Goal: Task Accomplishment & Management: Use online tool/utility

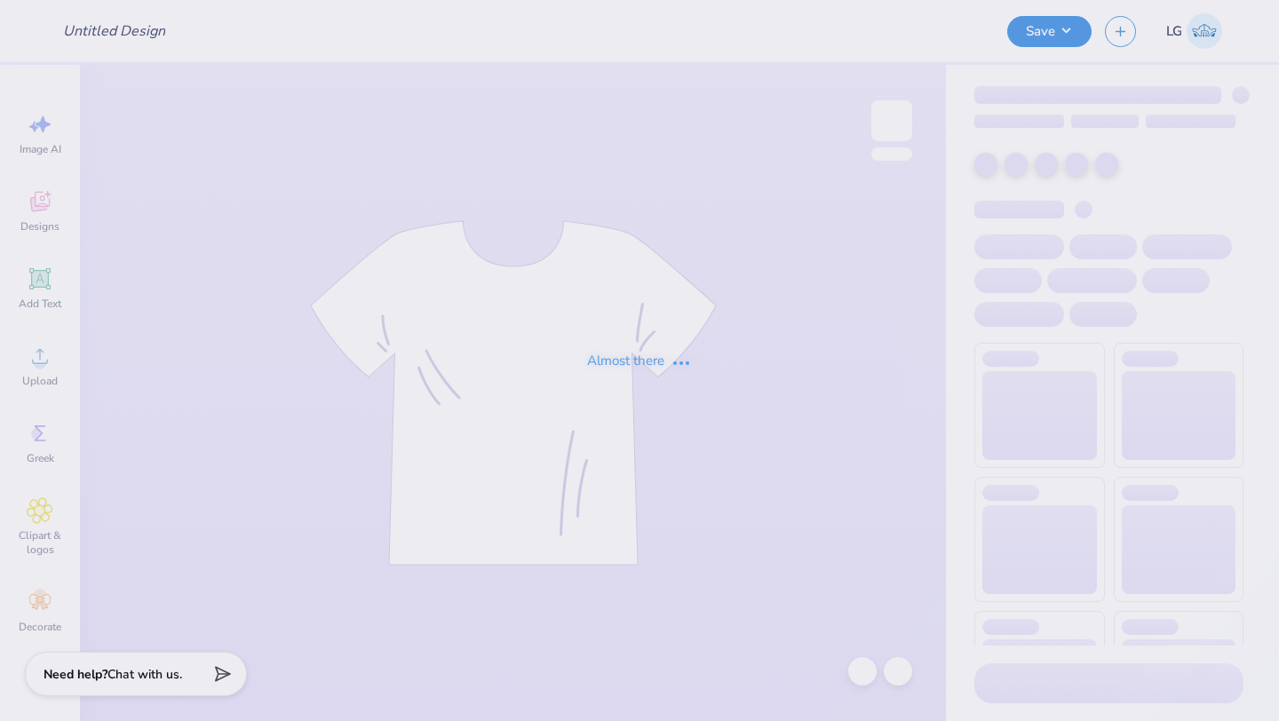
type input "2025 Hoodie"
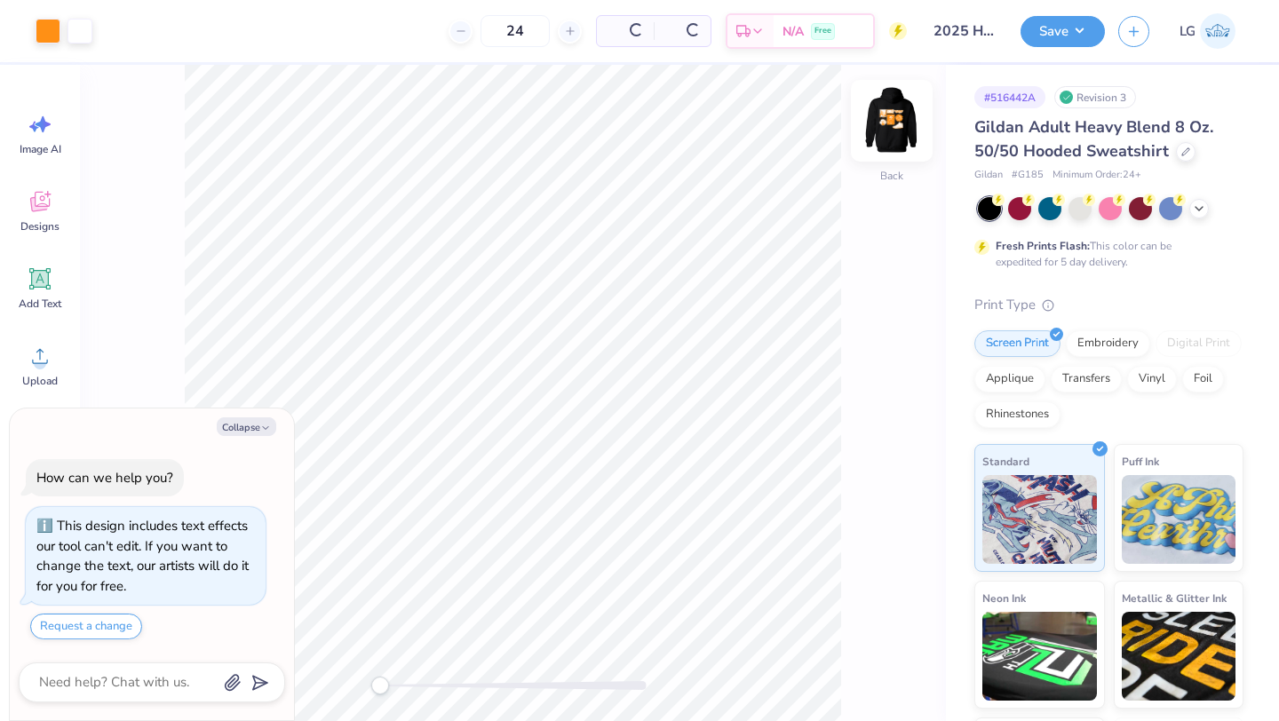
click at [877, 129] on img at bounding box center [891, 120] width 71 height 71
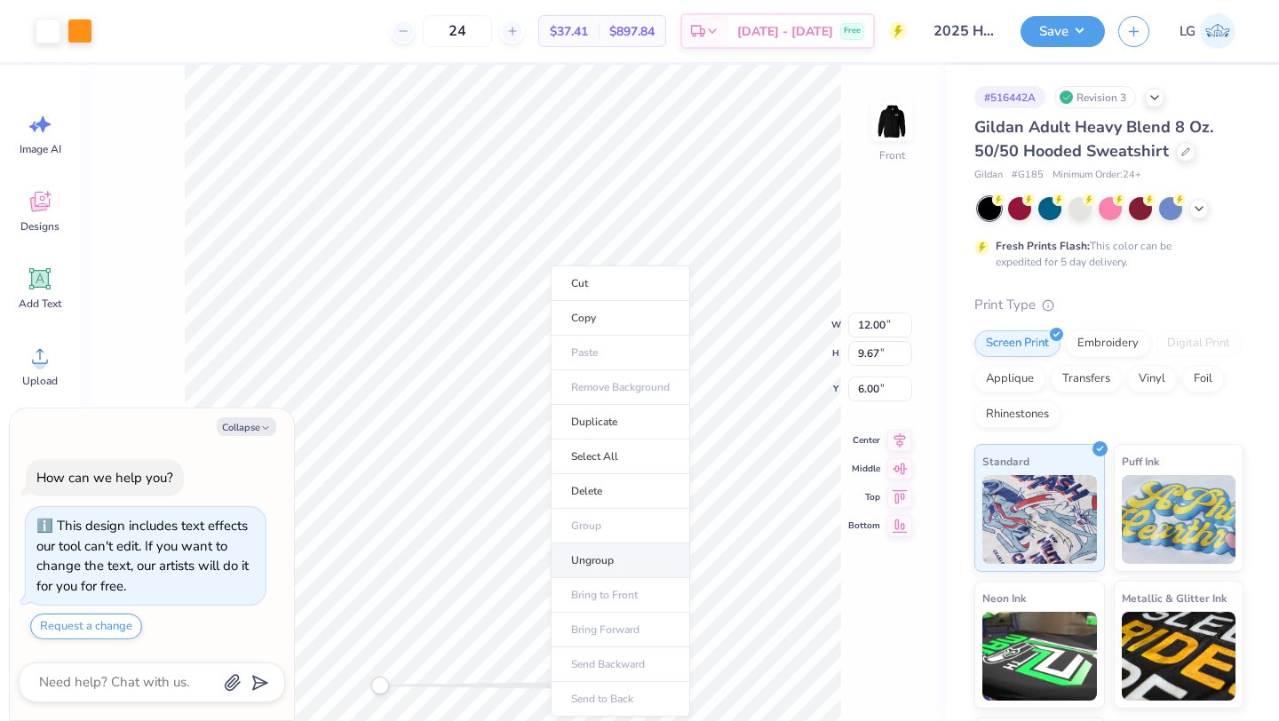
click at [586, 555] on li "Ungroup" at bounding box center [619, 560] width 139 height 35
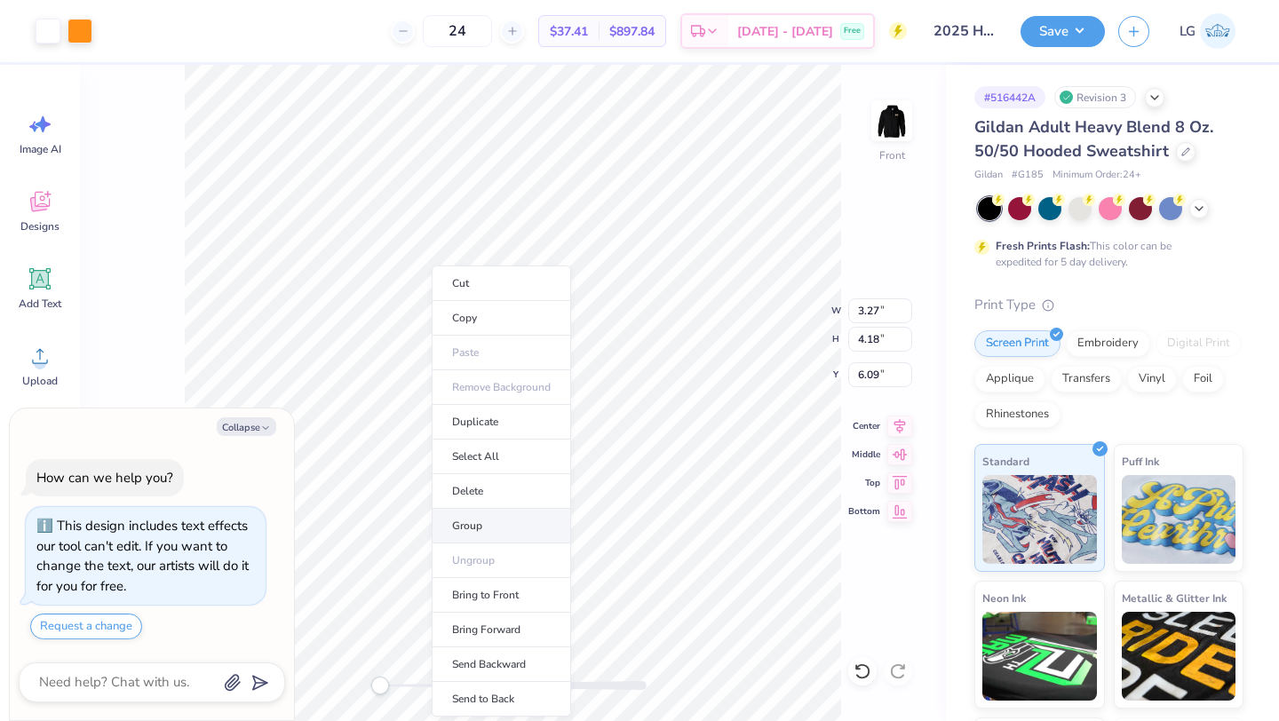
click at [454, 524] on li "Group" at bounding box center [501, 526] width 139 height 35
click at [481, 519] on li "Group" at bounding box center [502, 526] width 139 height 35
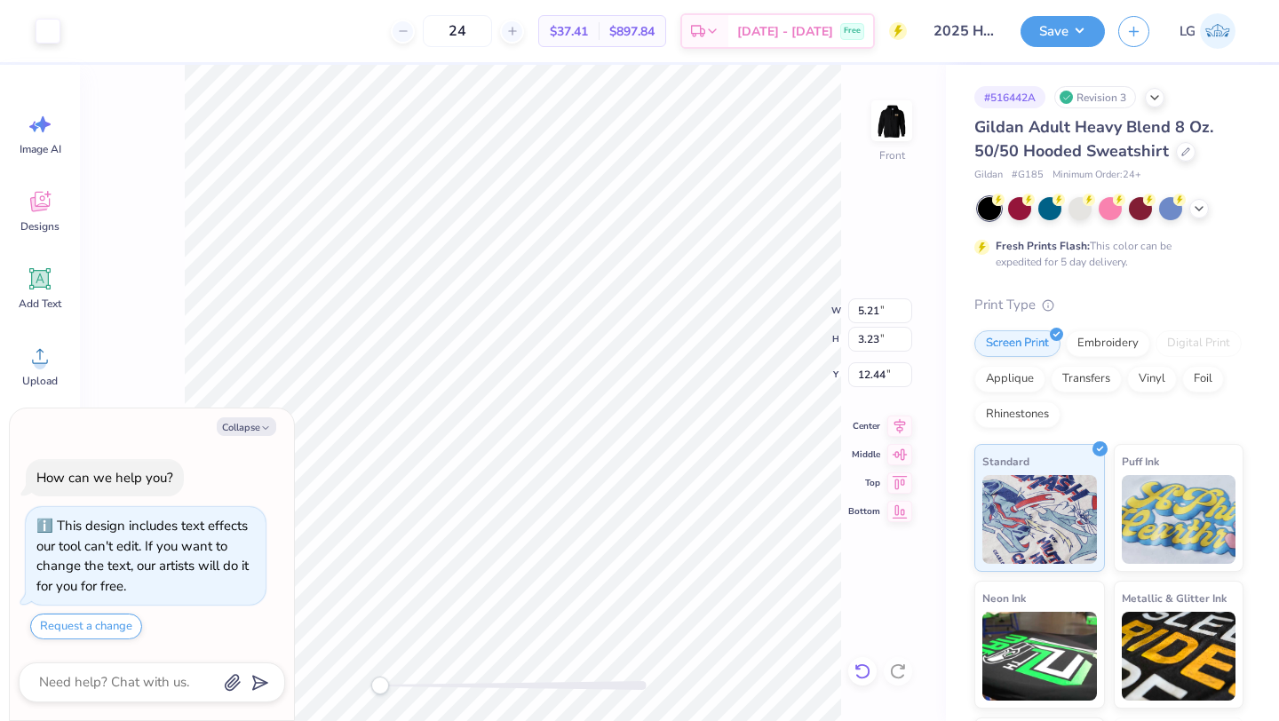
click at [859, 670] on icon at bounding box center [862, 671] width 18 height 18
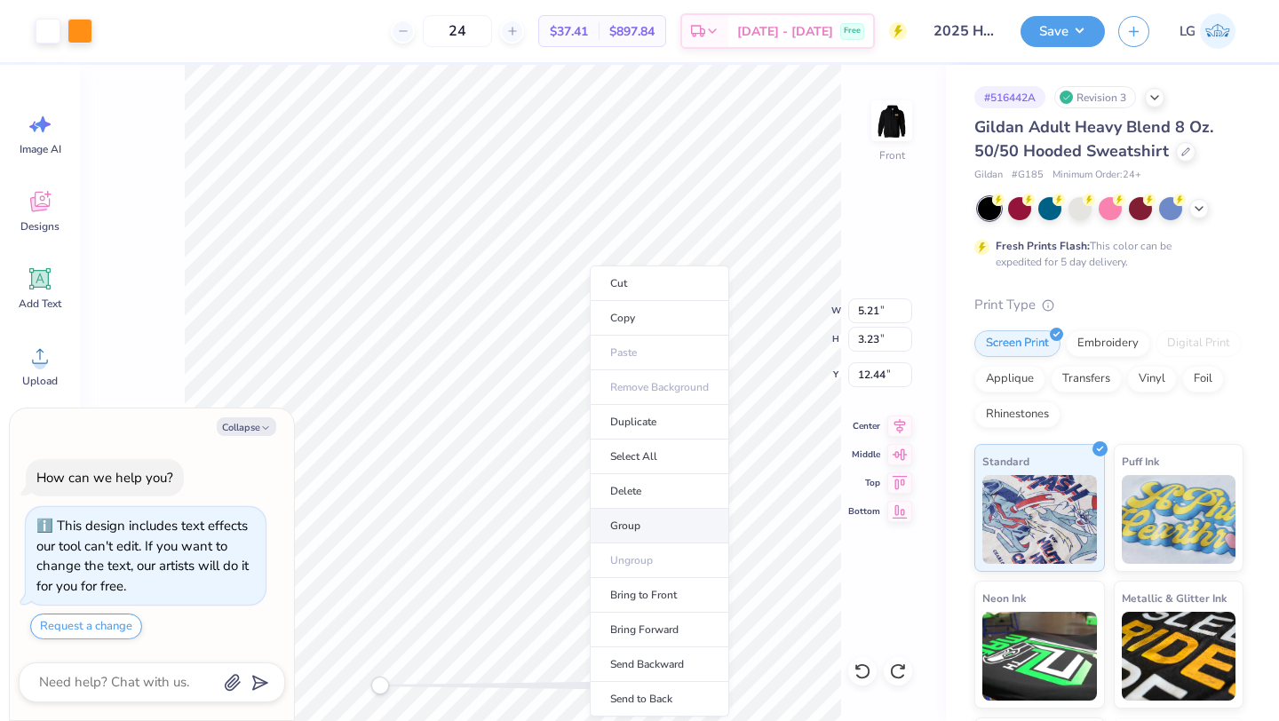
click at [639, 535] on li "Group" at bounding box center [659, 526] width 139 height 35
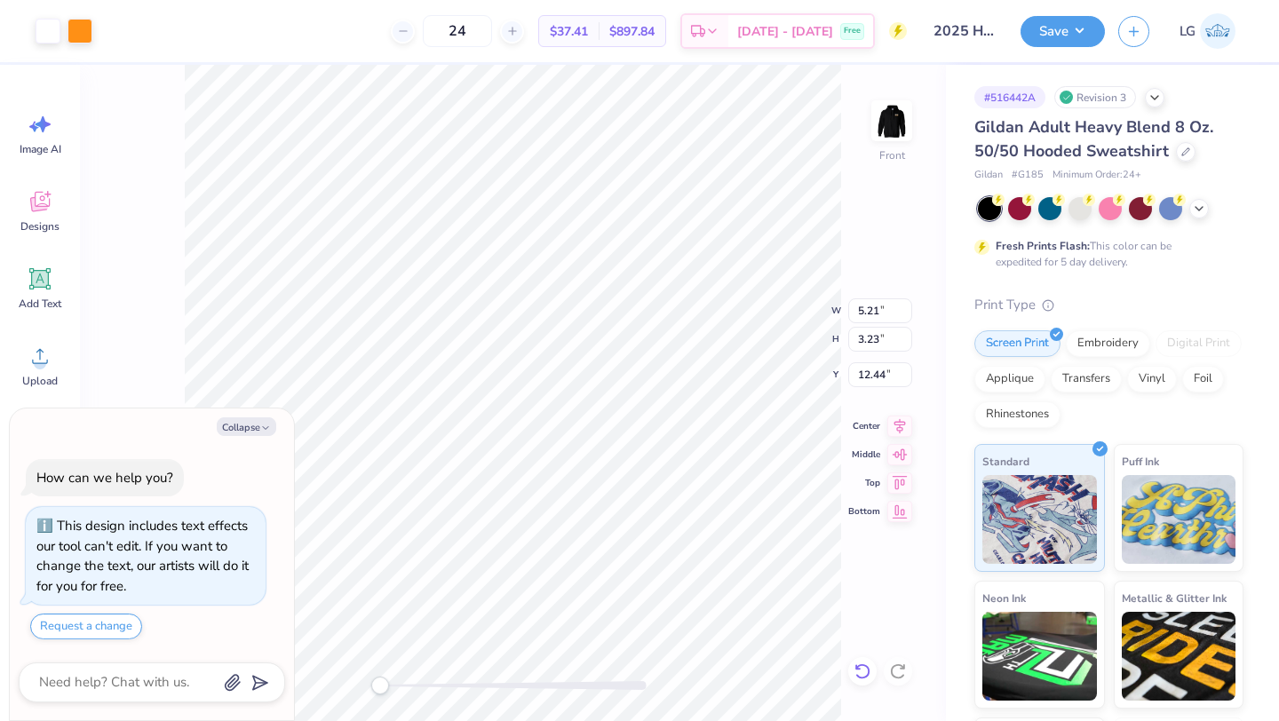
click at [859, 665] on icon at bounding box center [861, 671] width 15 height 16
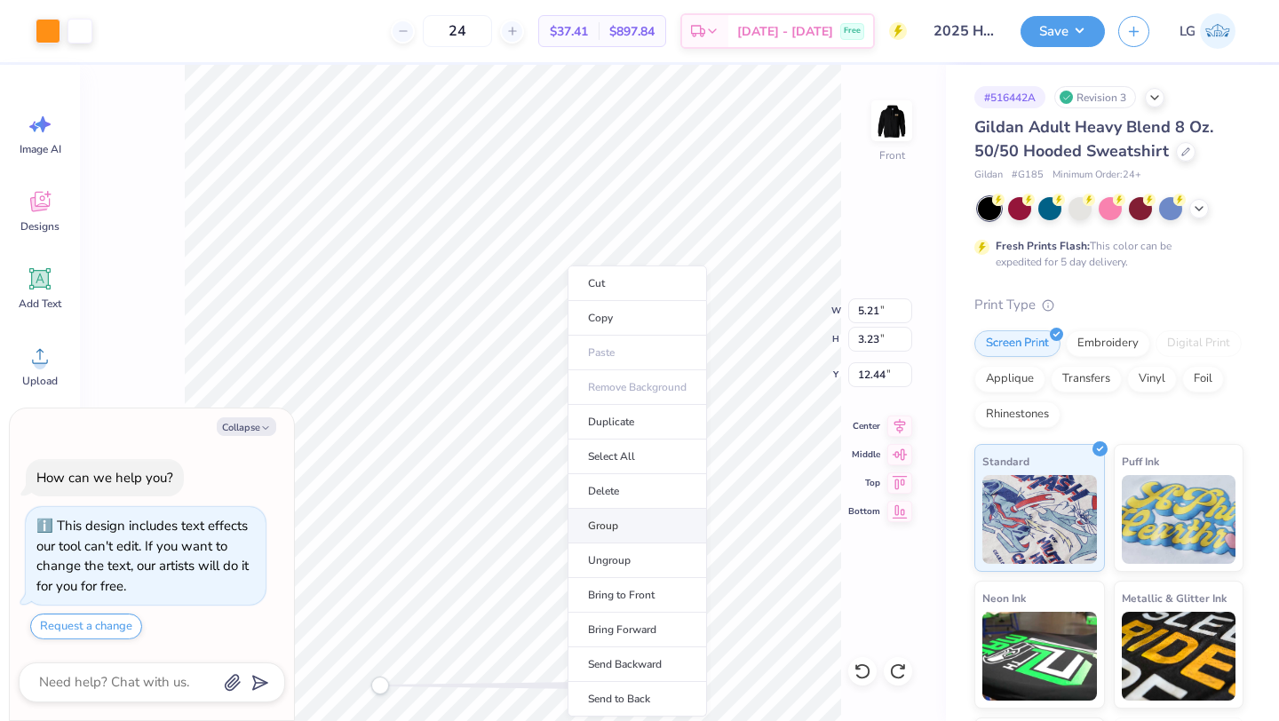
click at [603, 533] on li "Group" at bounding box center [636, 526] width 139 height 35
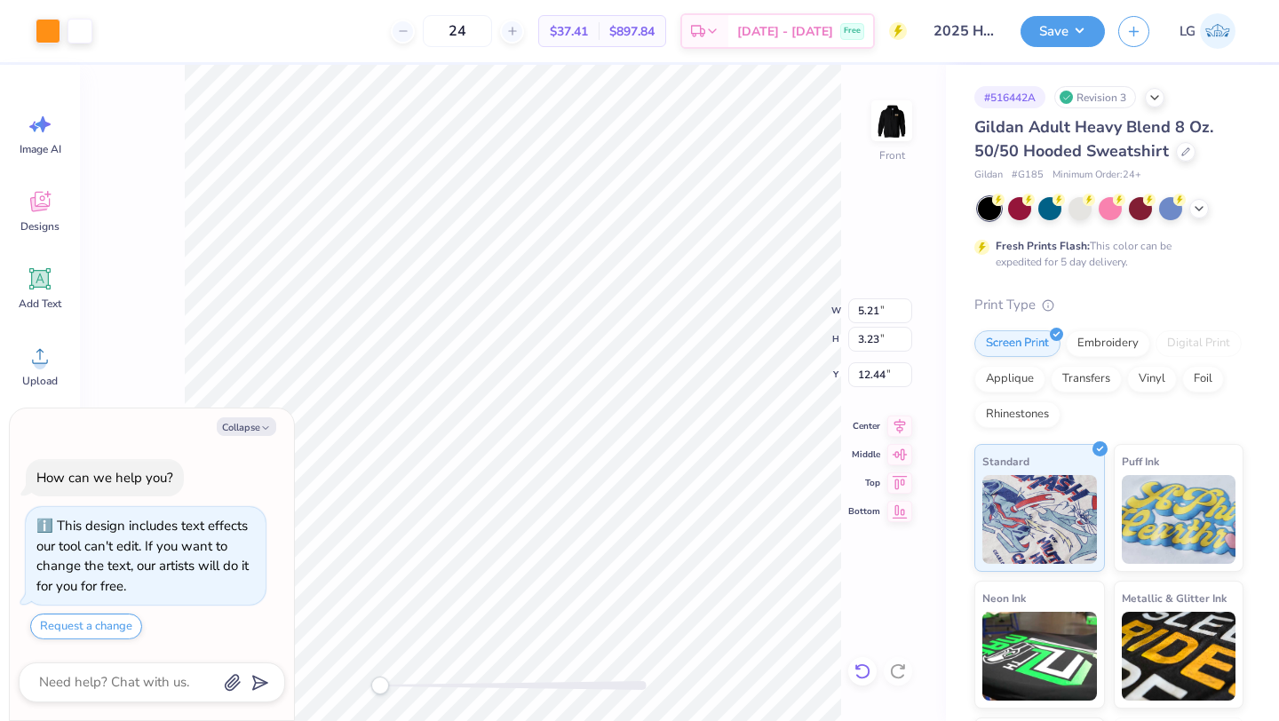
click at [865, 670] on icon at bounding box center [862, 671] width 18 height 18
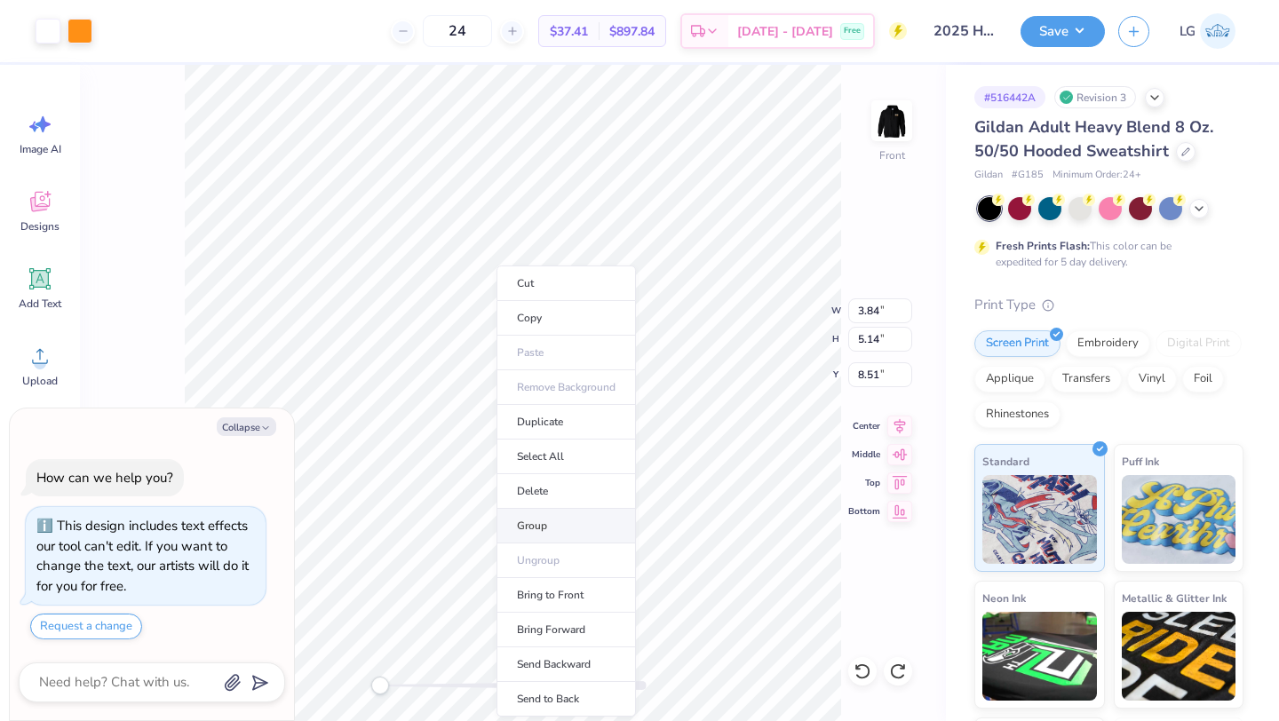
click at [519, 522] on li "Group" at bounding box center [565, 526] width 139 height 35
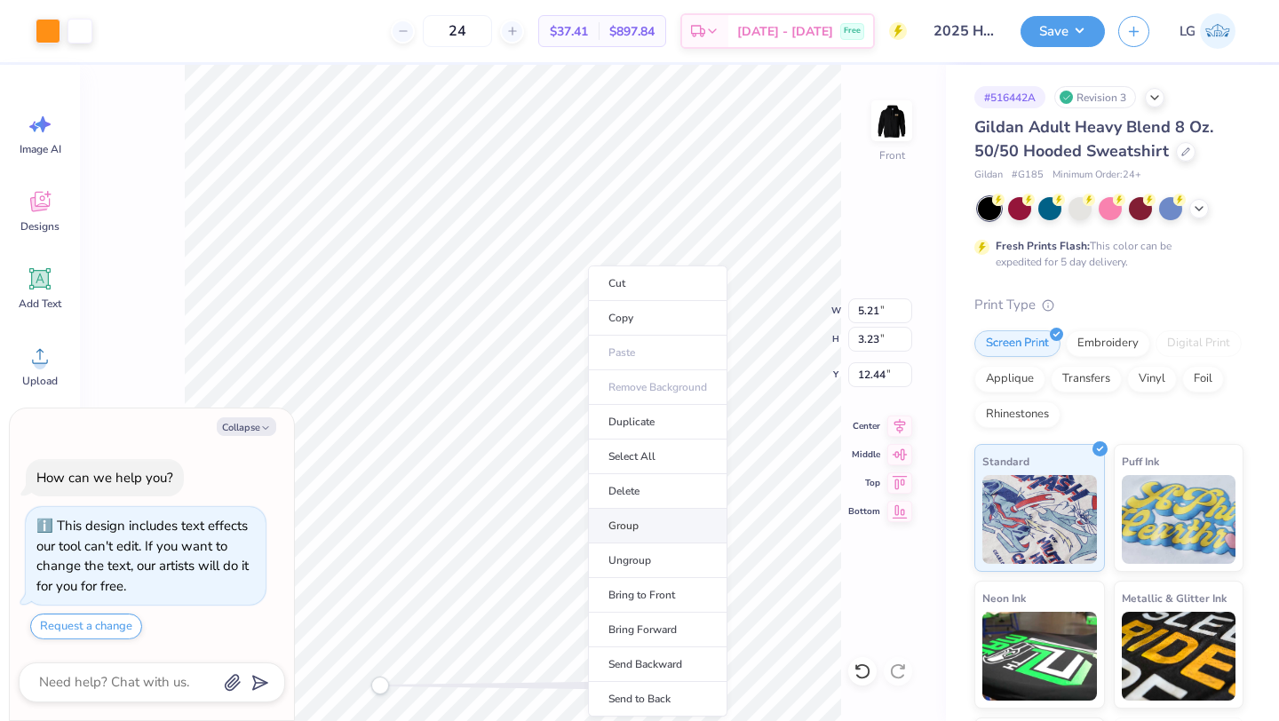
click at [639, 533] on li "Group" at bounding box center [657, 526] width 139 height 35
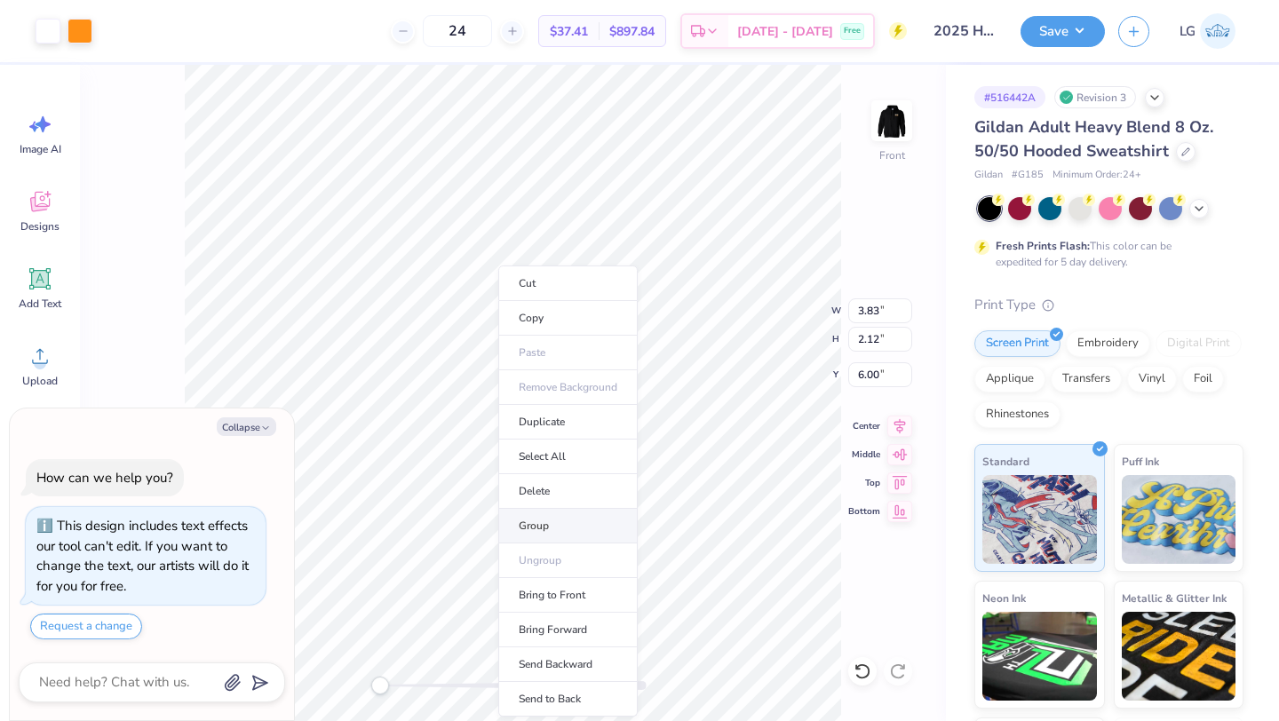
click at [527, 521] on li "Group" at bounding box center [567, 526] width 139 height 35
click at [868, 675] on icon at bounding box center [862, 671] width 18 height 18
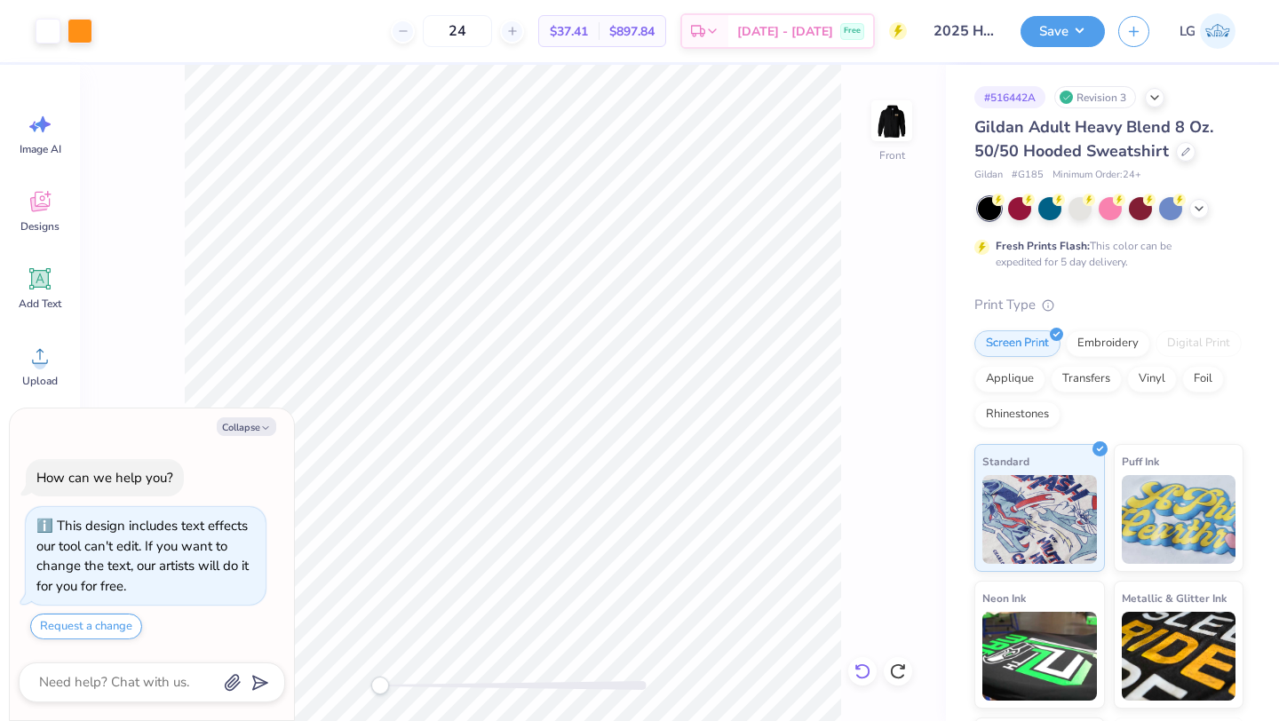
click at [861, 673] on icon at bounding box center [862, 671] width 18 height 18
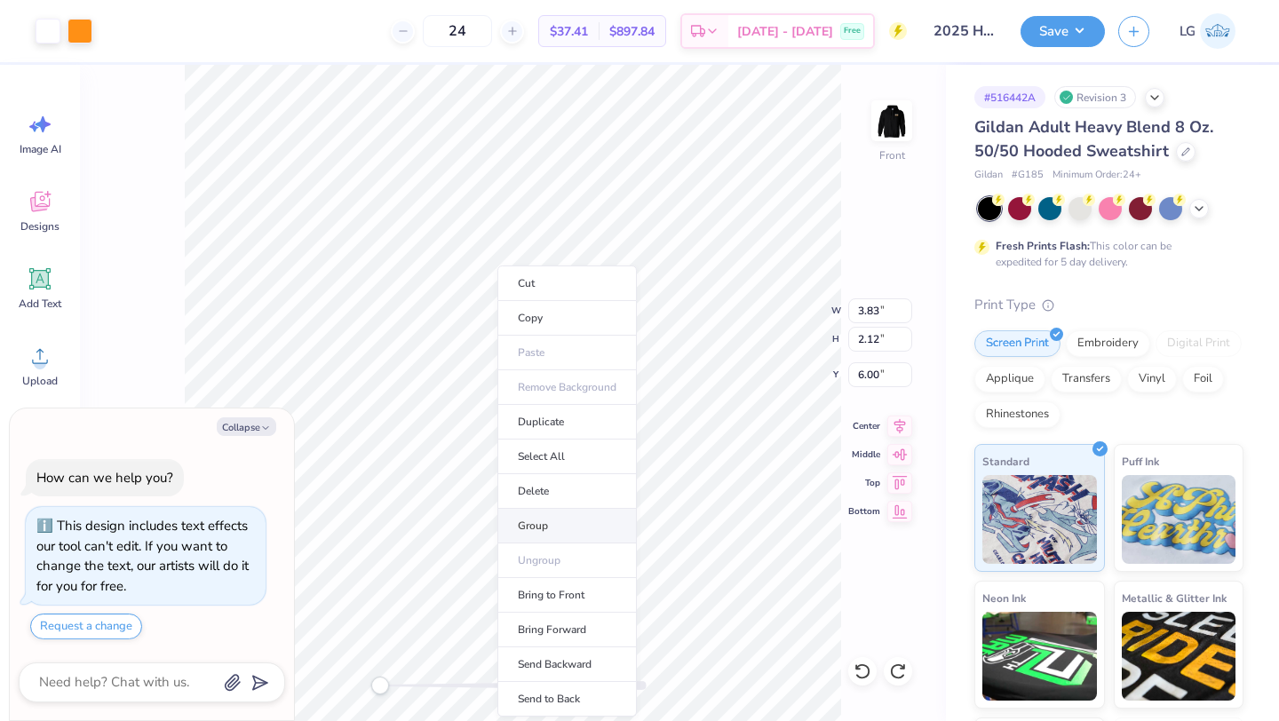
click at [542, 524] on li "Group" at bounding box center [566, 526] width 139 height 35
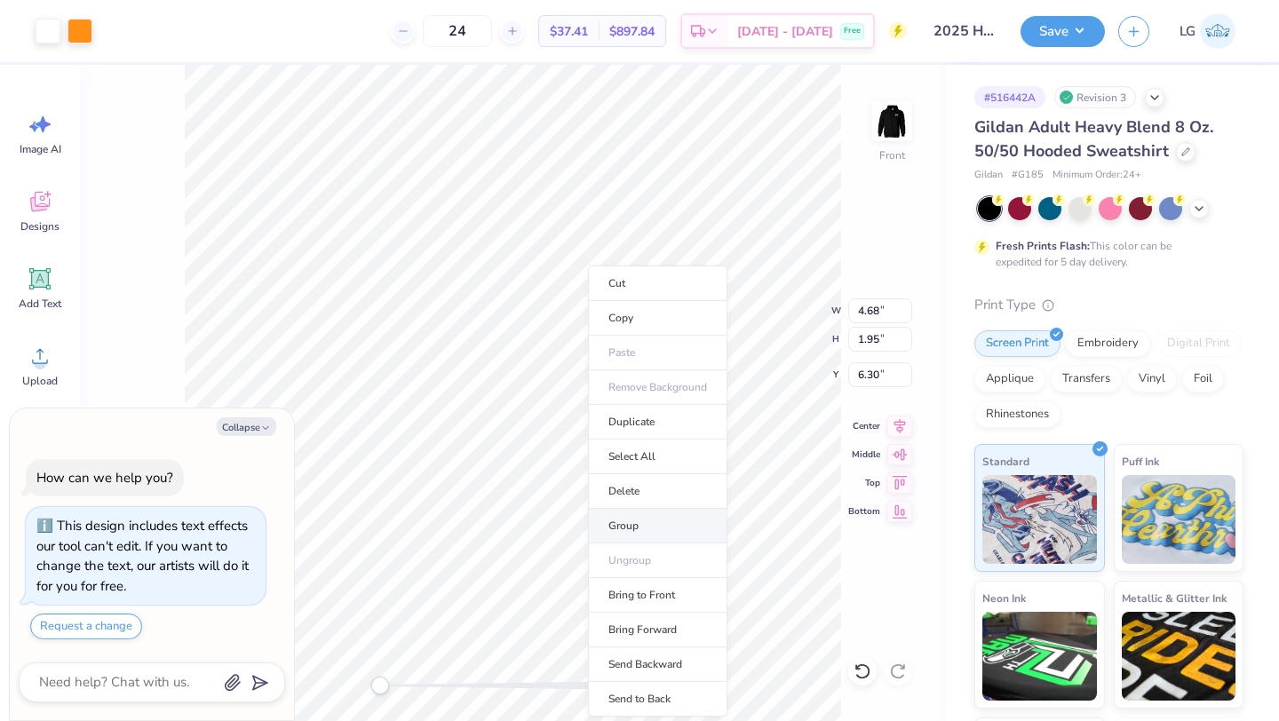
click at [647, 520] on li "Group" at bounding box center [657, 526] width 139 height 35
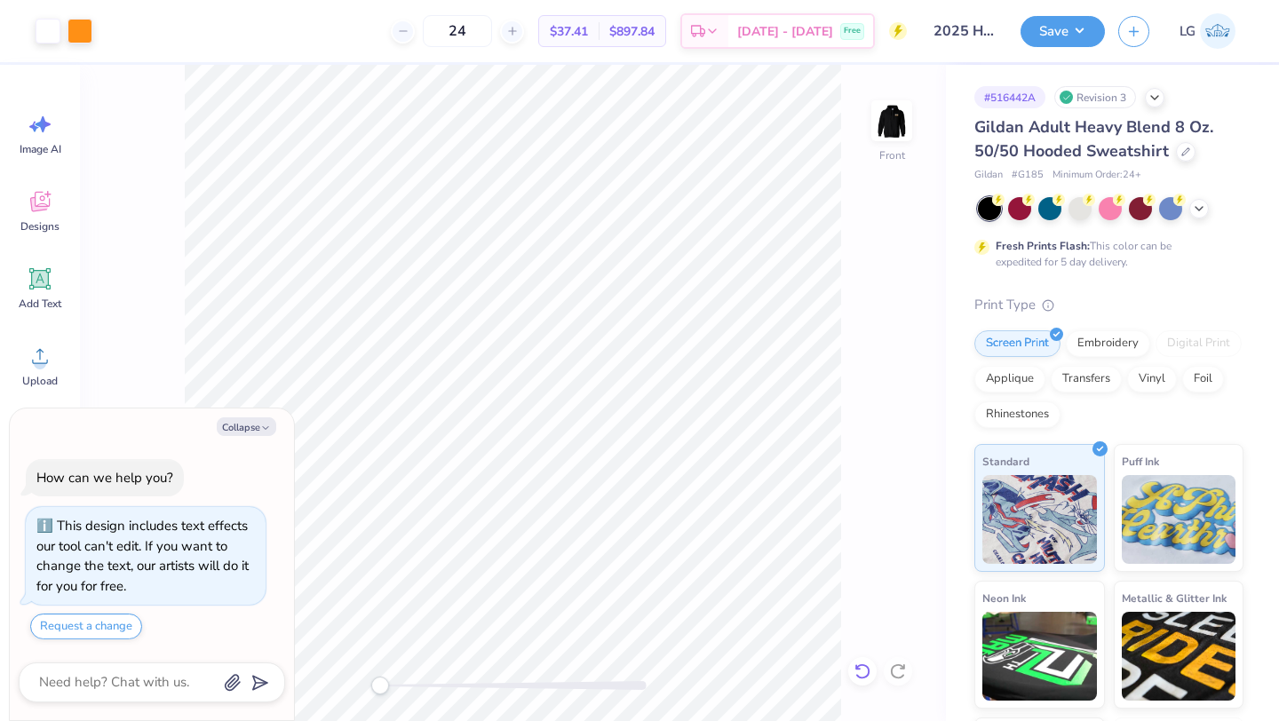
click at [862, 674] on icon at bounding box center [862, 671] width 18 height 18
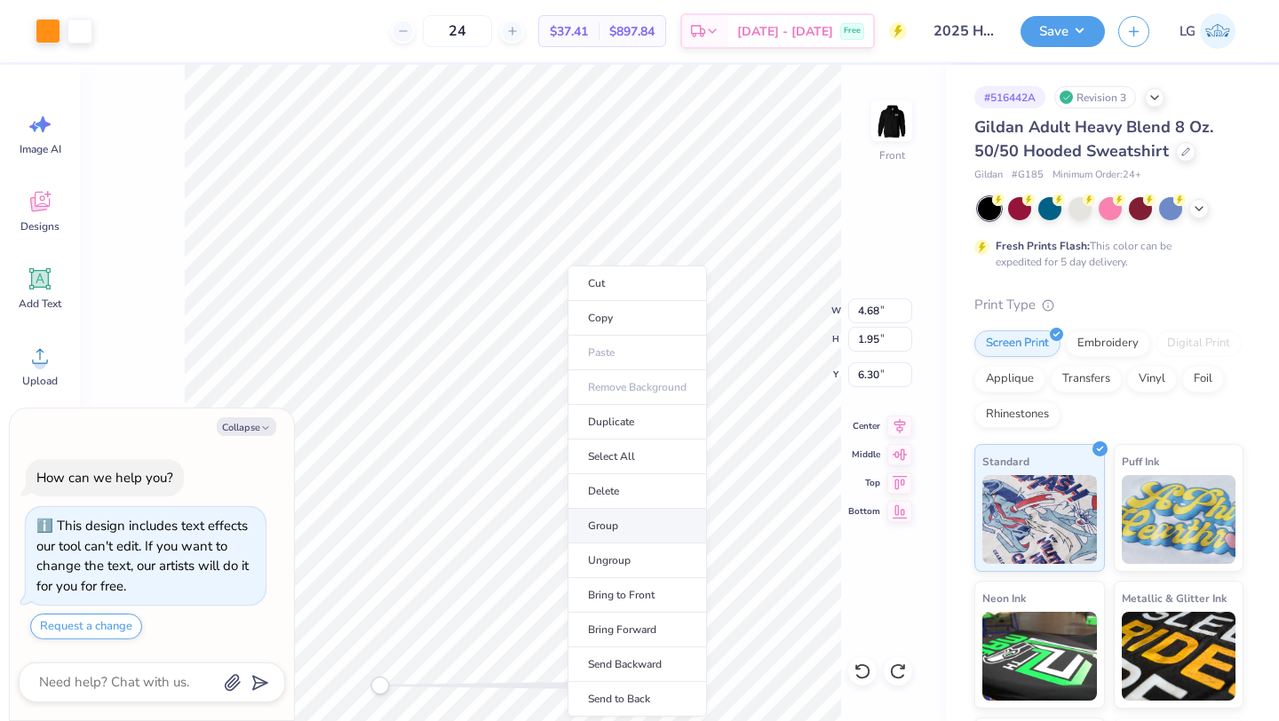
click at [623, 532] on li "Group" at bounding box center [636, 526] width 139 height 35
click at [628, 529] on li "Group" at bounding box center [647, 526] width 139 height 35
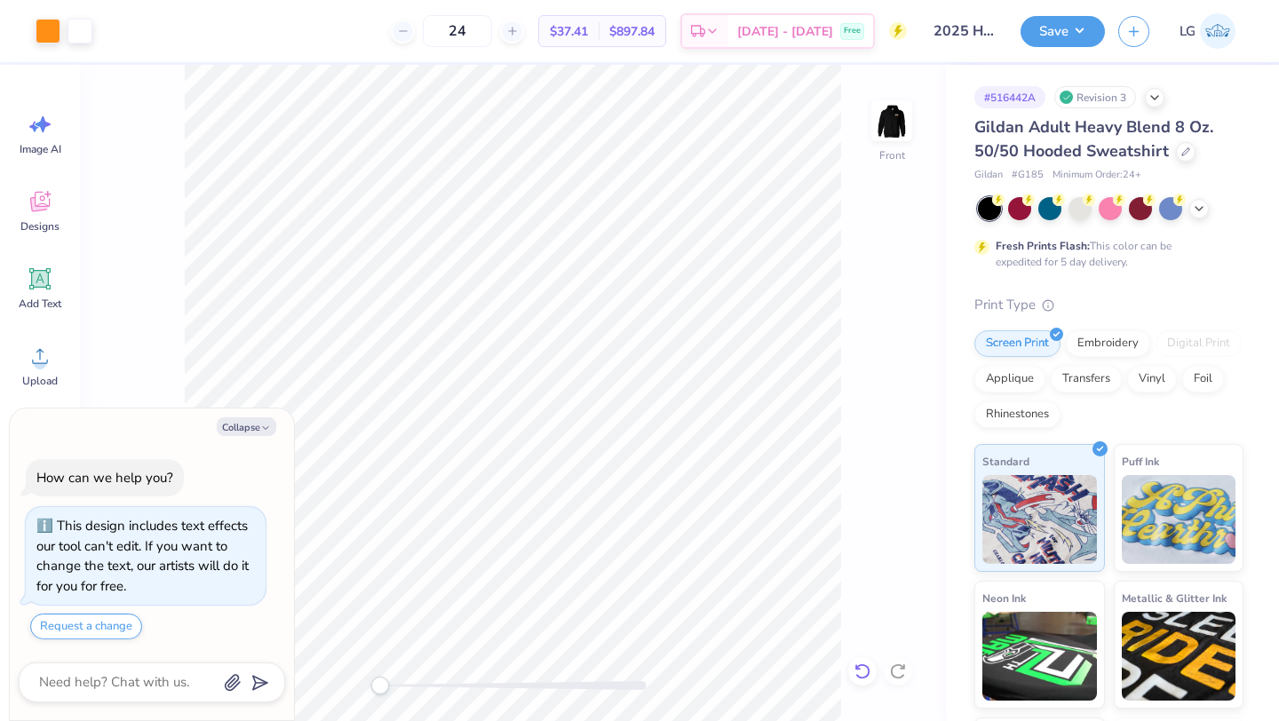
click at [859, 676] on icon at bounding box center [862, 671] width 18 height 18
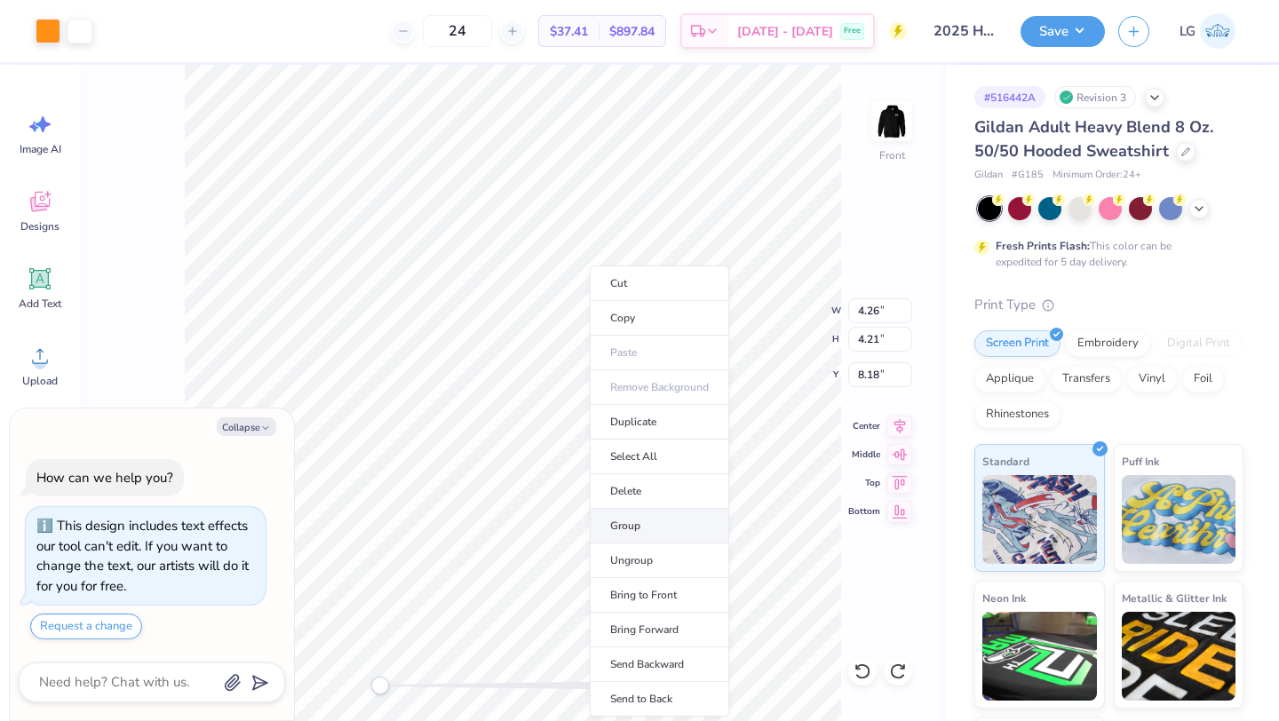
click at [645, 532] on li "Group" at bounding box center [659, 526] width 139 height 35
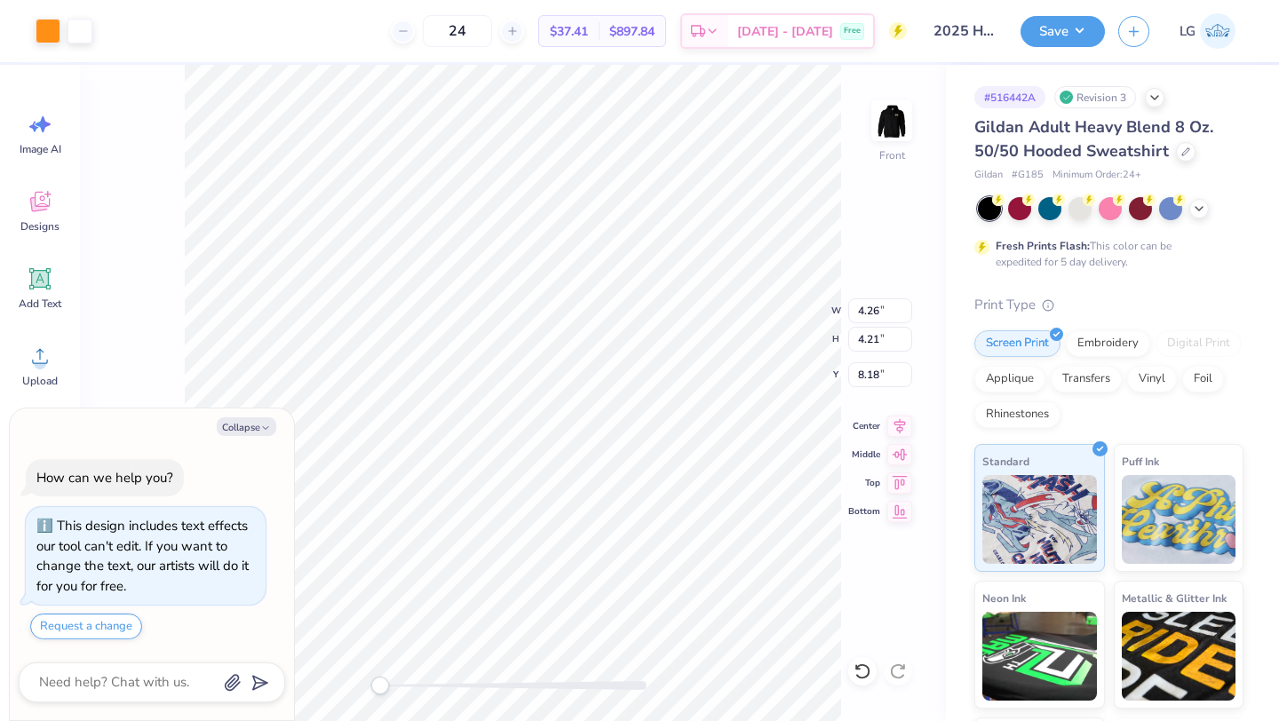
type textarea "x"
type input "3.83"
type input "2.12"
type input "11.42"
type textarea "x"
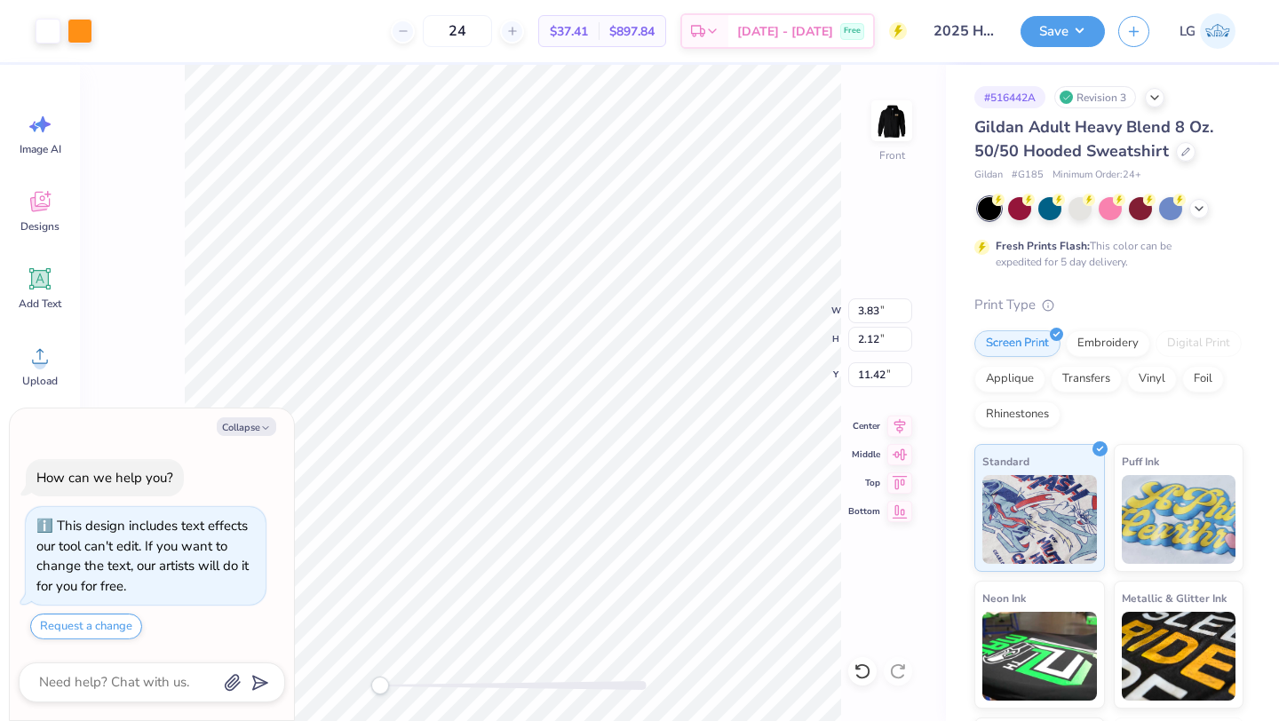
type input "3.84"
type input "5.14"
type input "18.26"
type textarea "x"
type input "4.26"
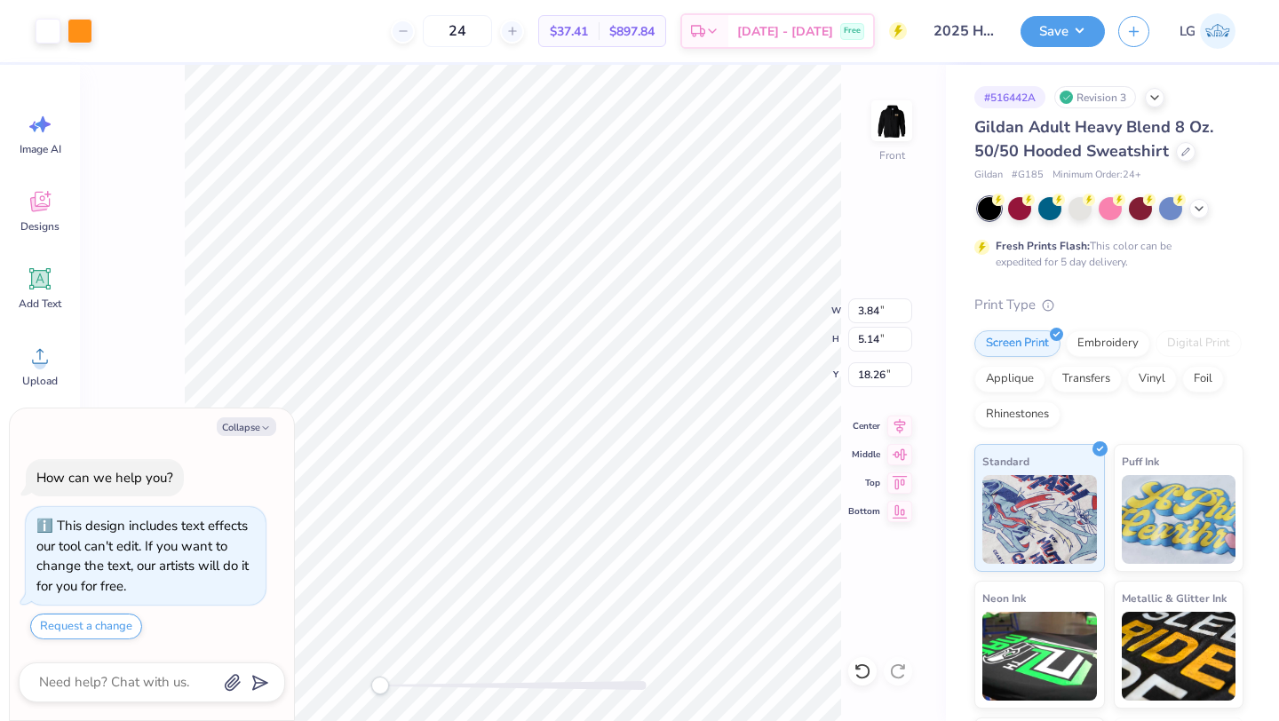
type input "4.21"
type input "9.88"
type textarea "x"
type input "3.59"
type input "3.35"
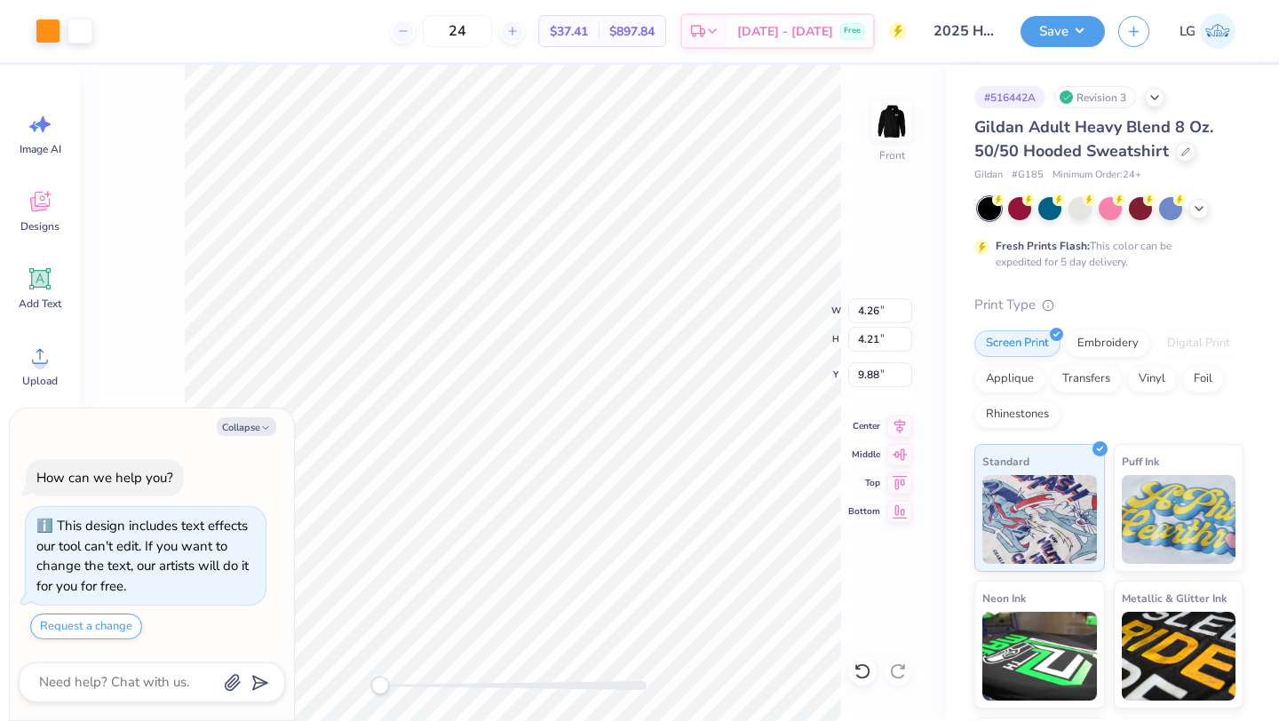
type input "14.32"
type textarea "x"
type input "5.21"
type input "3.23"
type input "15.30"
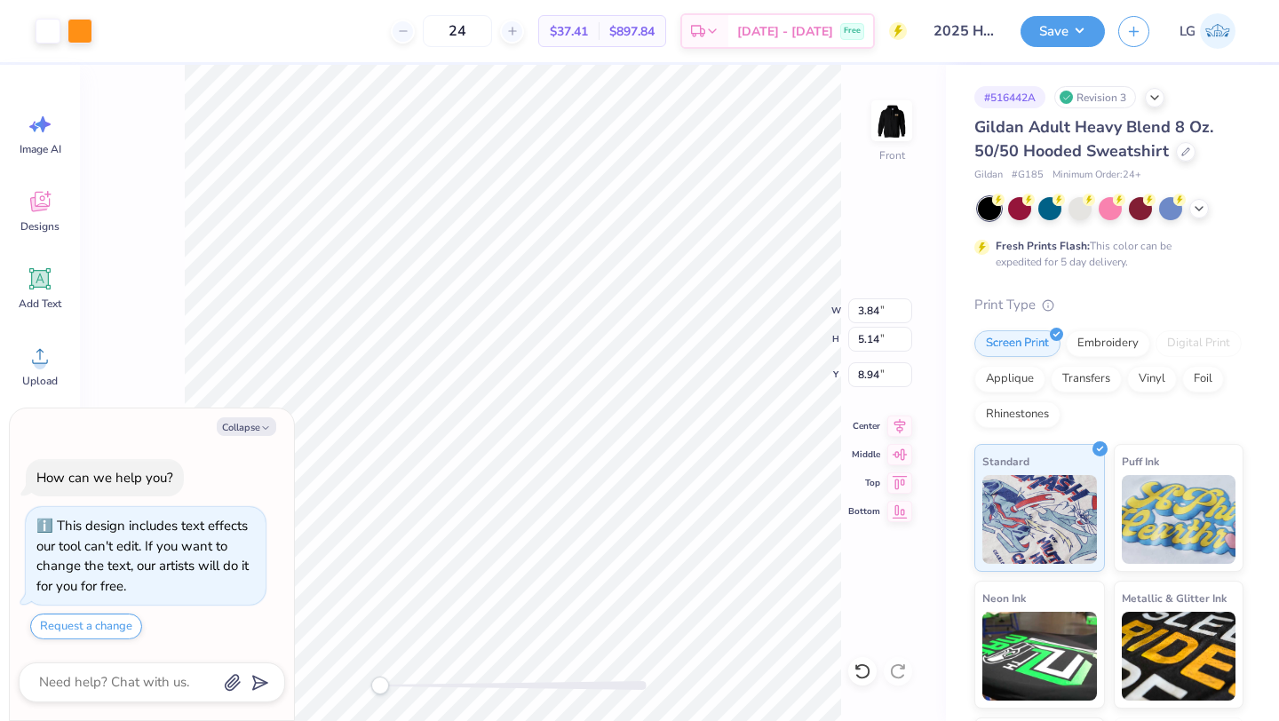
type textarea "x"
type input "4.26"
type input "4.21"
type input "7.77"
type textarea "x"
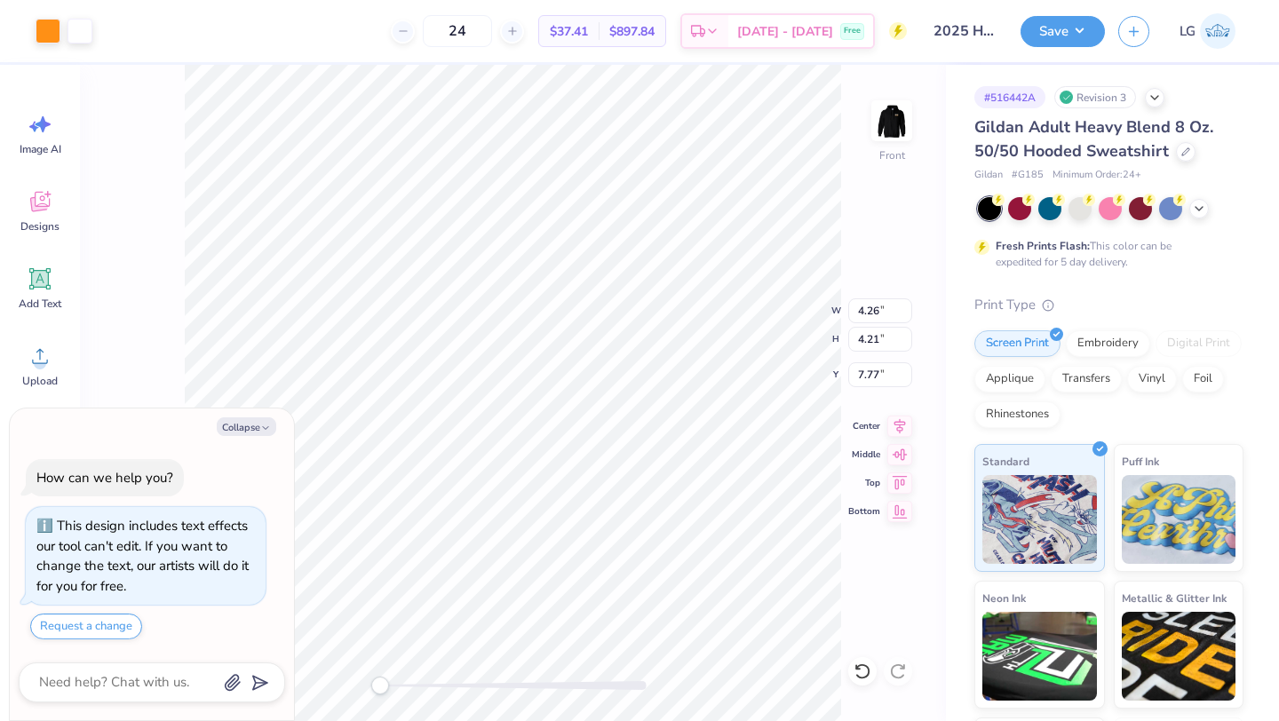
type input "4.68"
type input "1.95"
type input "6.00"
type textarea "x"
type input "3.27"
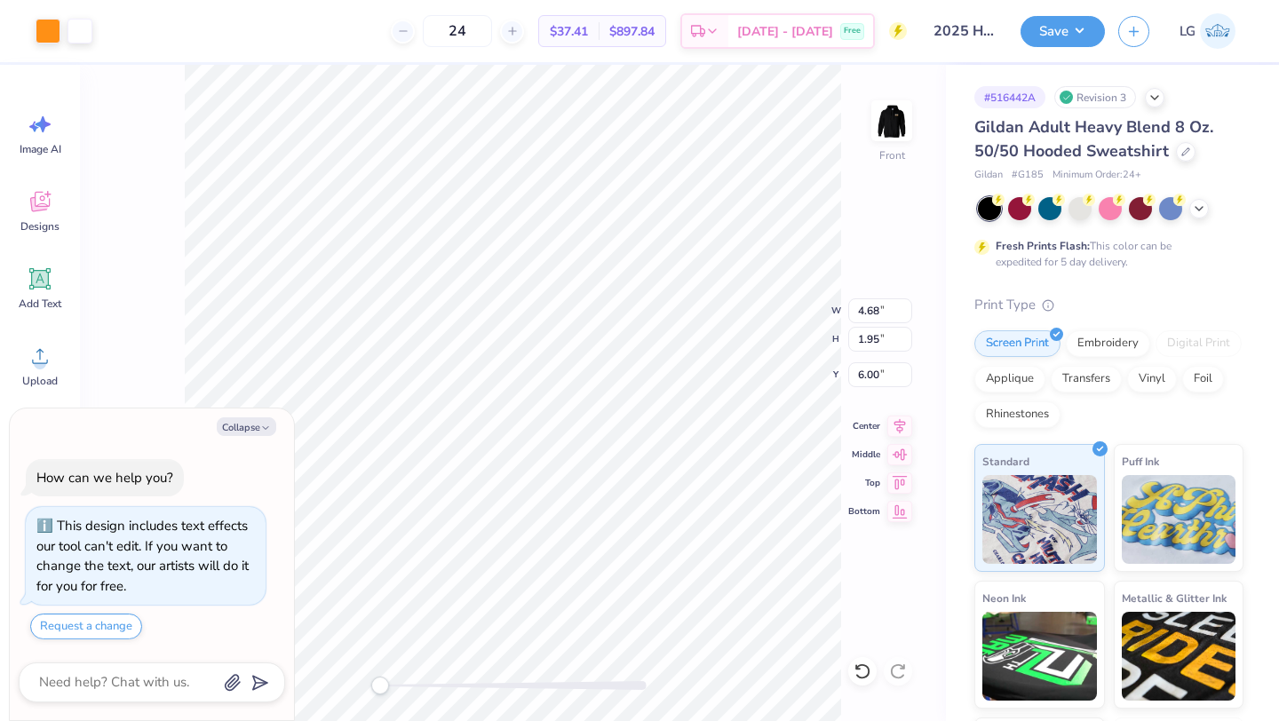
type input "4.18"
type textarea "x"
type input "5.21"
type input "3.23"
type input "15.14"
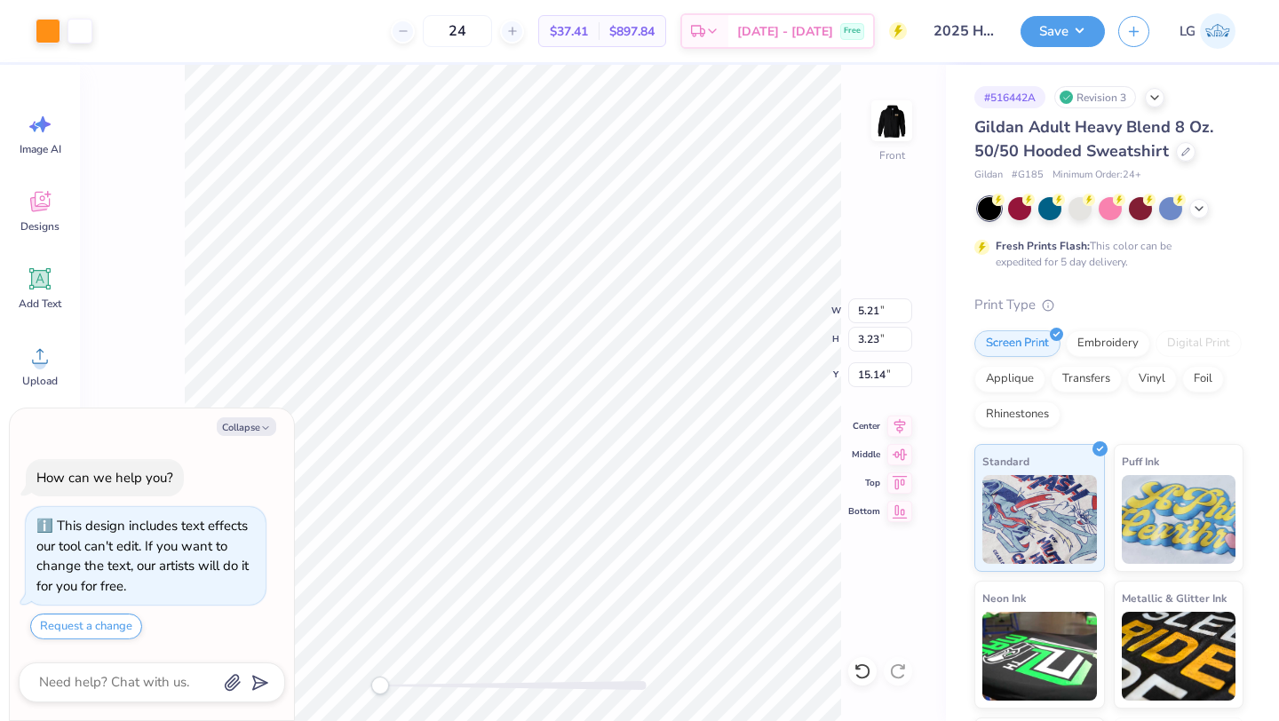
type textarea "x"
type input "3.59"
type input "3.35"
type input "16.00"
click at [867, 678] on icon at bounding box center [862, 671] width 18 height 18
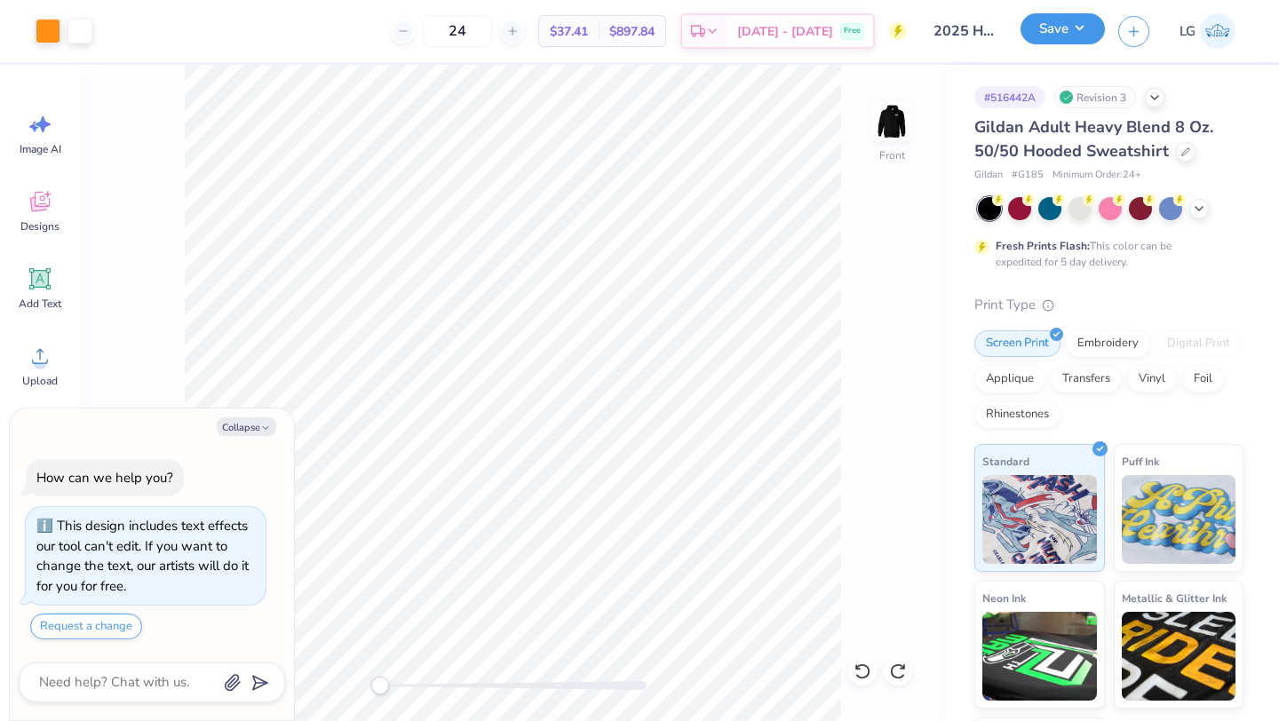
click at [1050, 31] on button "Save" at bounding box center [1062, 28] width 84 height 31
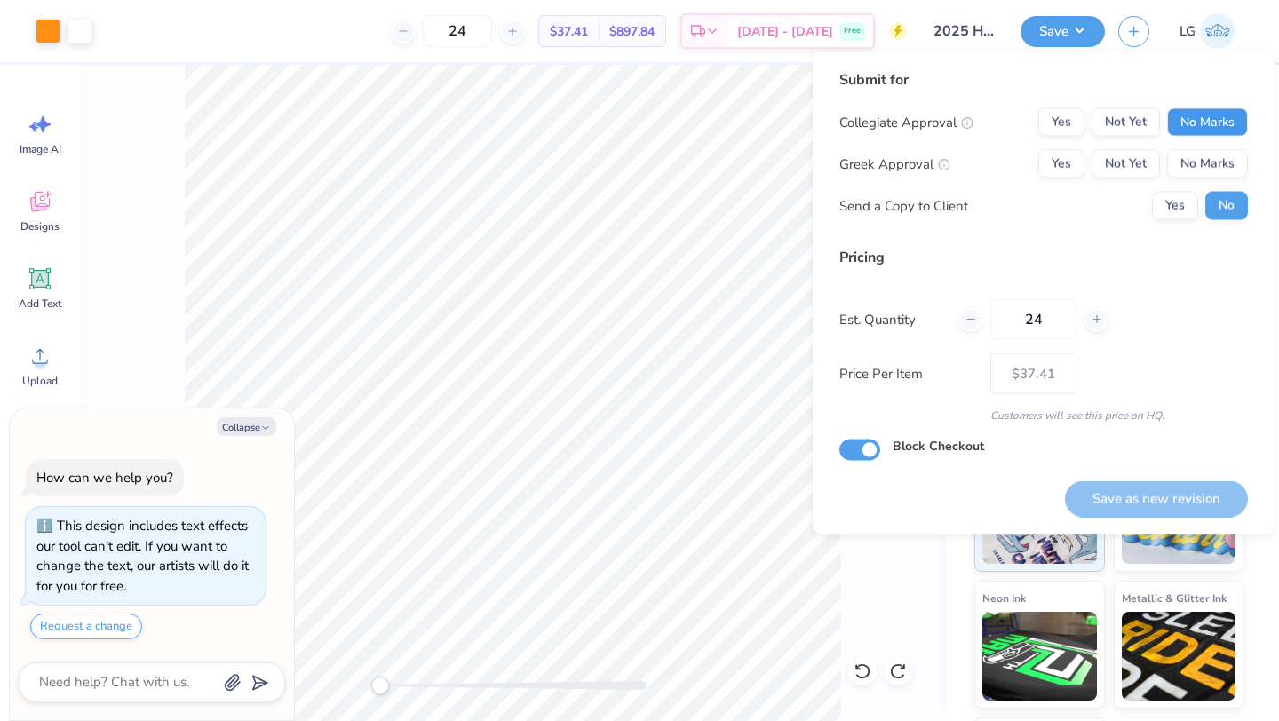
click at [1184, 122] on button "No Marks" at bounding box center [1207, 122] width 81 height 28
click at [1192, 171] on button "No Marks" at bounding box center [1207, 164] width 81 height 28
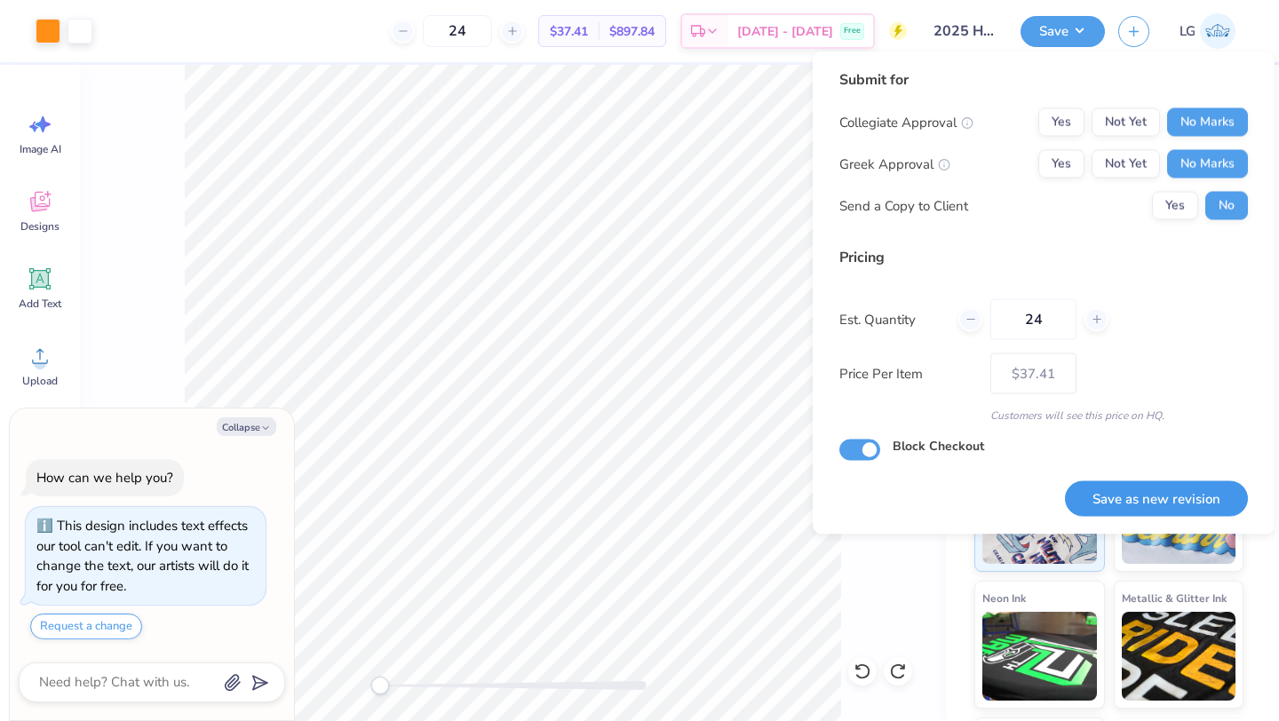
click at [1093, 486] on button "Save as new revision" at bounding box center [1156, 498] width 183 height 36
type textarea "x"
type input "– –"
type textarea "x"
type input "$37.41"
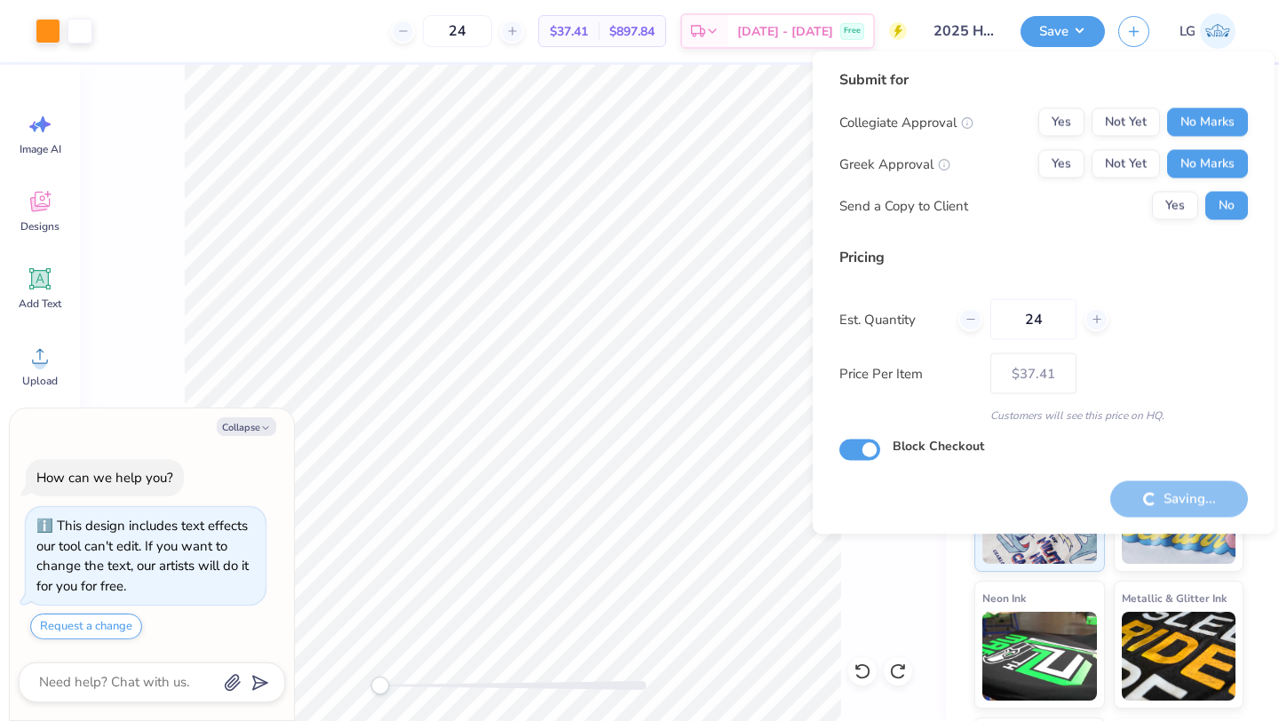
type textarea "x"
